Goal: Book appointment/travel/reservation

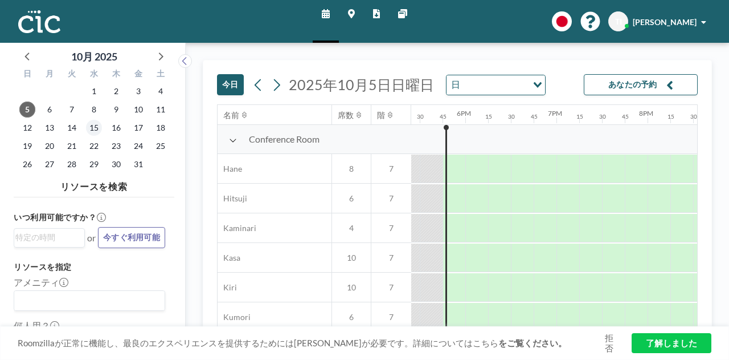
scroll to position [0, 1596]
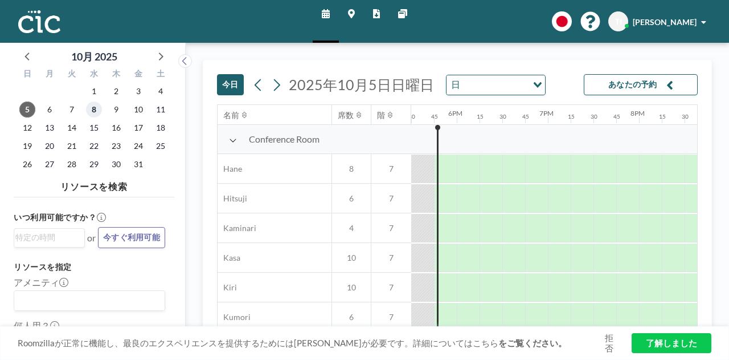
click at [95, 113] on span "8" at bounding box center [94, 109] width 16 height 16
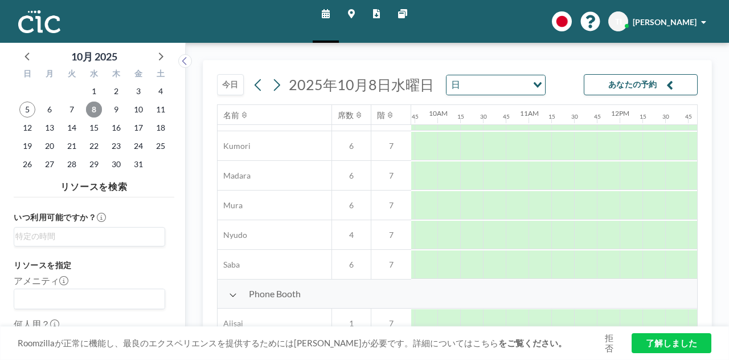
scroll to position [171, 893]
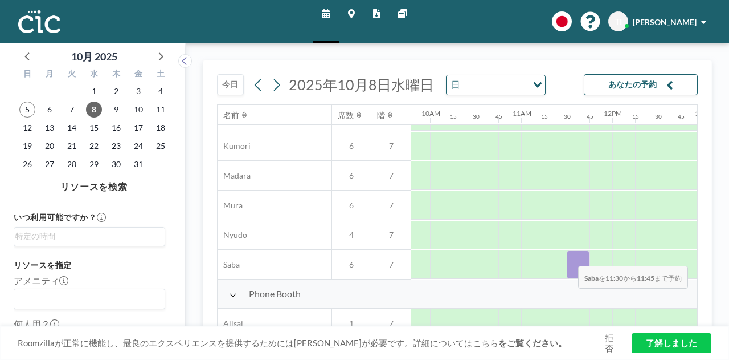
click at [569, 257] on div at bounding box center [578, 264] width 23 height 28
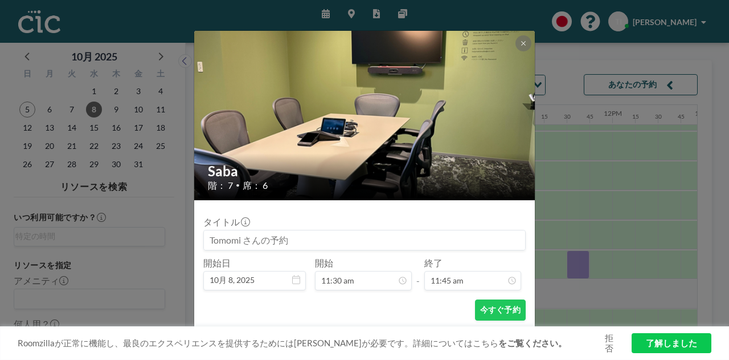
click at [301, 238] on input at bounding box center [364, 239] width 321 height 19
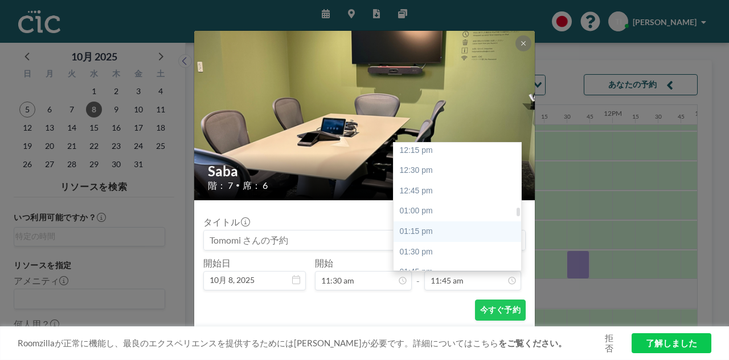
scroll to position [1010, 0]
click at [433, 239] on div "01:30 pm" at bounding box center [460, 237] width 133 height 21
type input "01:30 pm"
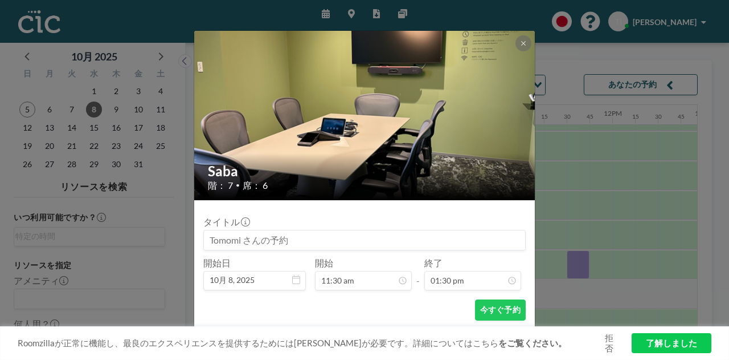
click at [324, 242] on input at bounding box center [364, 239] width 321 height 19
type input "ふ"
type input "[PERSON_NAME]さん打ち合わせ"
click at [500, 313] on button "今すぐ予約" at bounding box center [500, 309] width 51 height 21
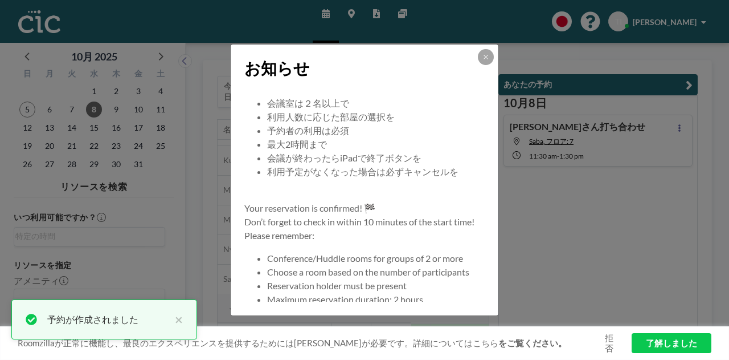
scroll to position [109, 0]
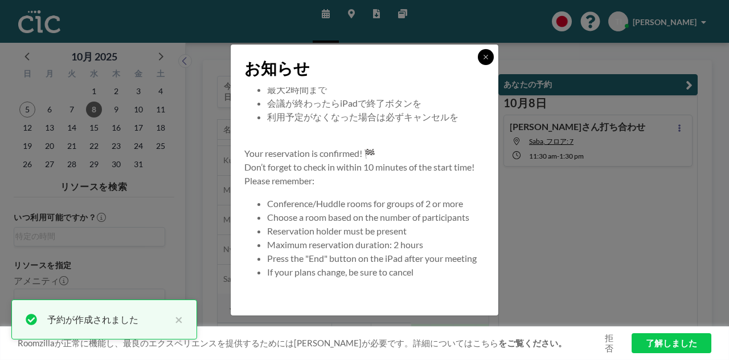
click at [484, 60] on icon at bounding box center [486, 57] width 7 height 7
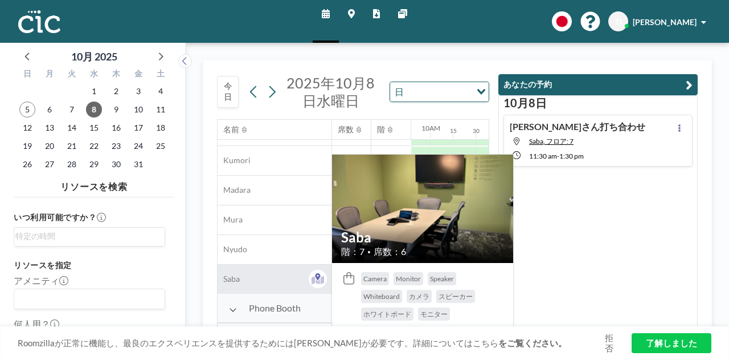
scroll to position [228, 893]
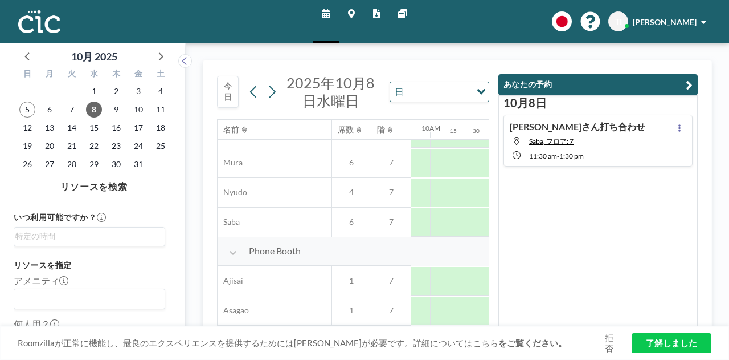
click at [691, 85] on icon "button" at bounding box center [689, 85] width 7 height 14
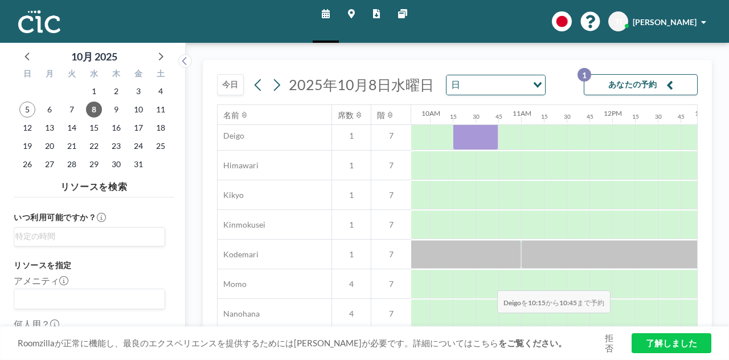
scroll to position [453, 893]
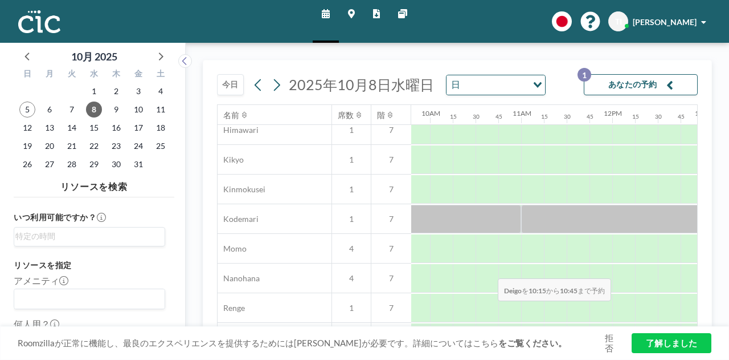
click at [489, 309] on div "Phone Booth Ajisai 1 7 Asagao 1 7 Deigo 1 7 Himawari 1 7 Kikyo 1 7 Kinmokusei 1…" at bounding box center [516, 248] width 2382 height 503
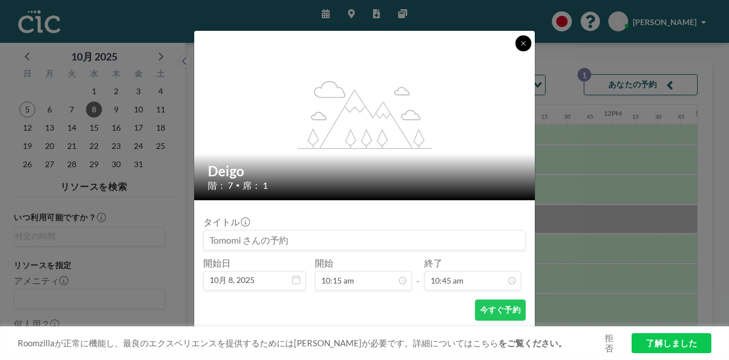
click at [522, 43] on icon at bounding box center [523, 43] width 7 height 7
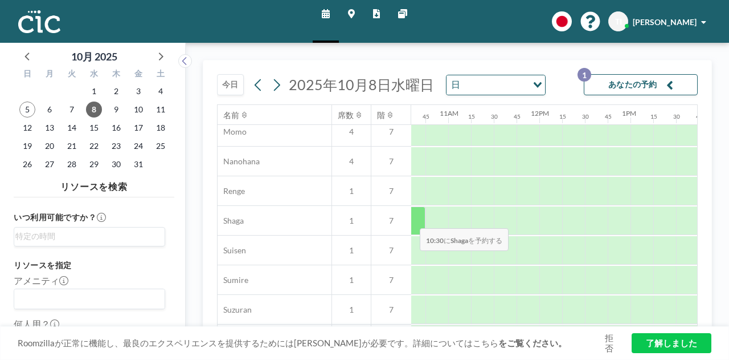
scroll to position [513, 966]
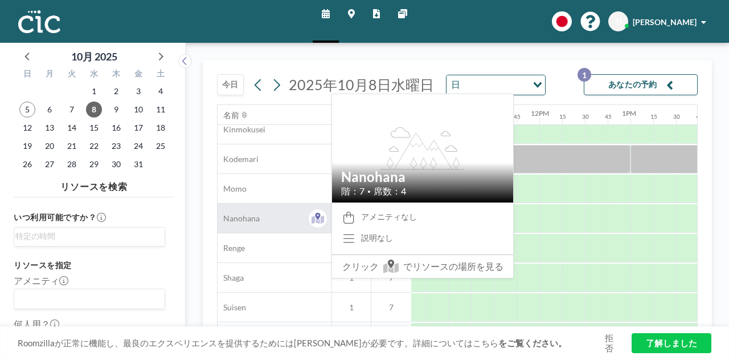
click at [276, 220] on div "Nanohana" at bounding box center [275, 217] width 114 height 29
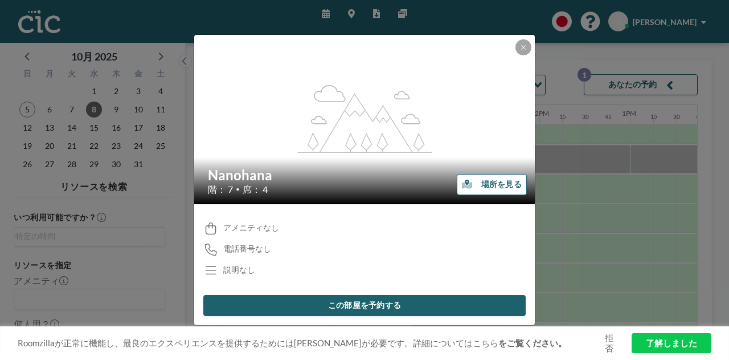
click at [488, 183] on button "場所を見る" at bounding box center [492, 184] width 70 height 21
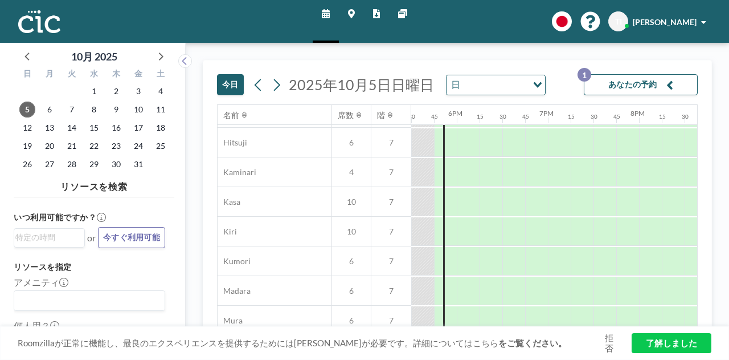
scroll to position [0, 1596]
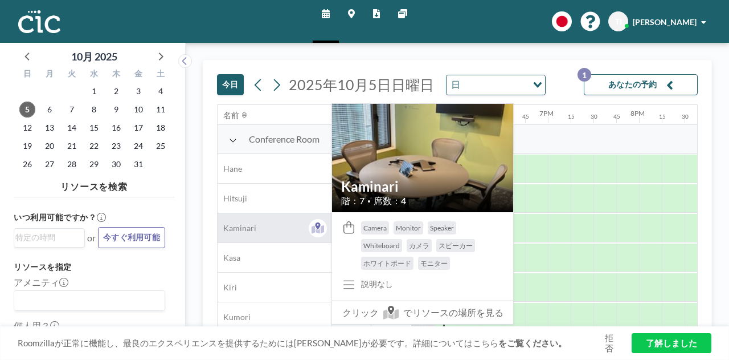
click at [247, 226] on span "Kaminari" at bounding box center [237, 228] width 39 height 10
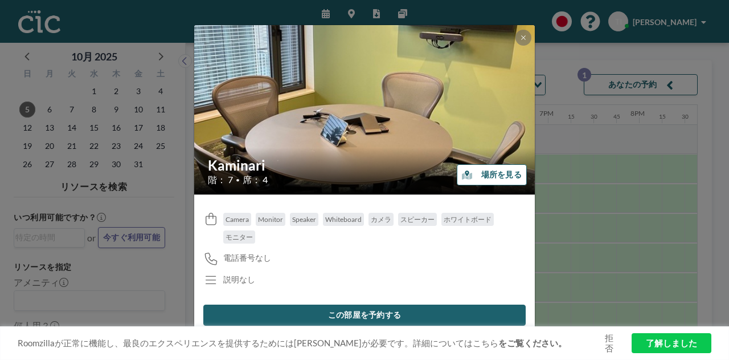
click at [487, 178] on button "場所を見る" at bounding box center [492, 174] width 70 height 21
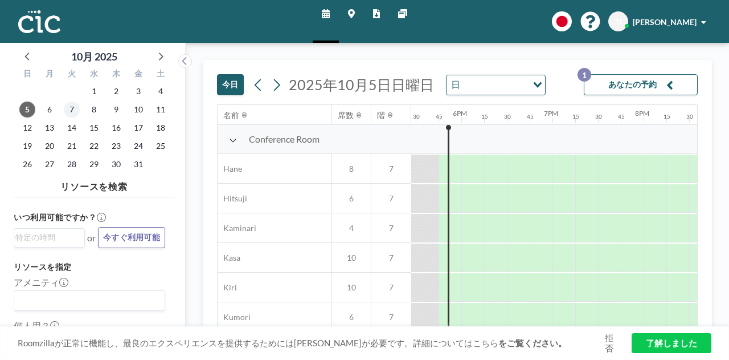
scroll to position [0, 1596]
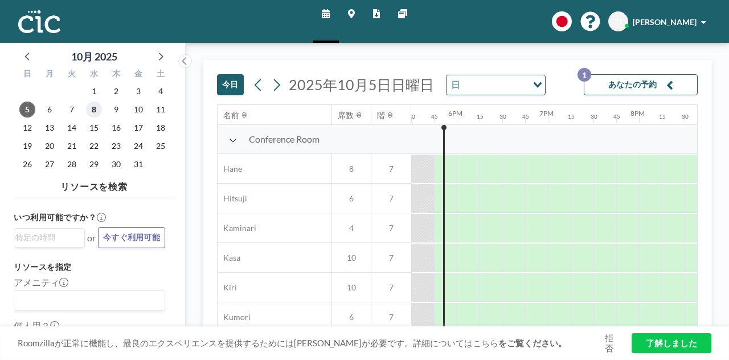
click at [88, 110] on span "8" at bounding box center [94, 109] width 16 height 16
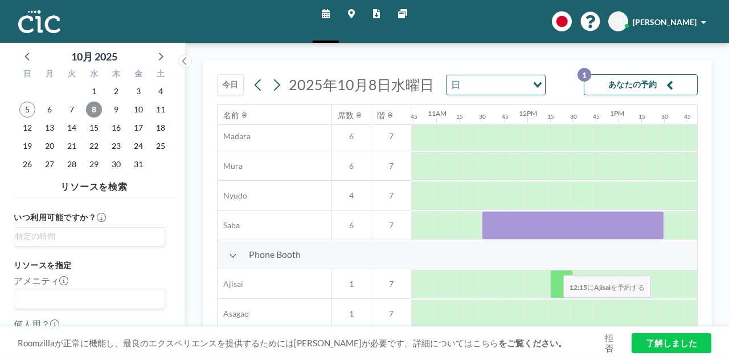
scroll to position [228, 978]
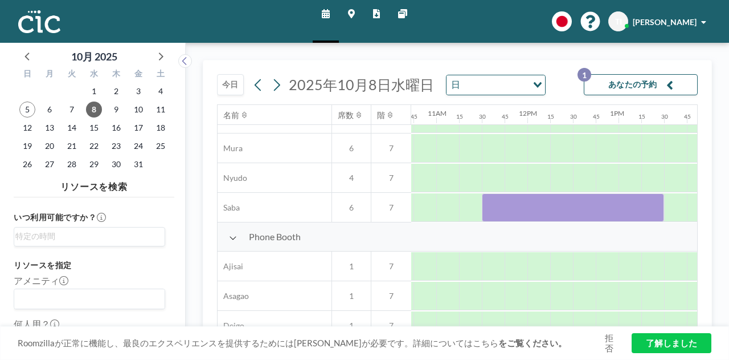
click at [645, 86] on button "あなたの予約 1" at bounding box center [641, 84] width 114 height 21
